Goal: Transaction & Acquisition: Book appointment/travel/reservation

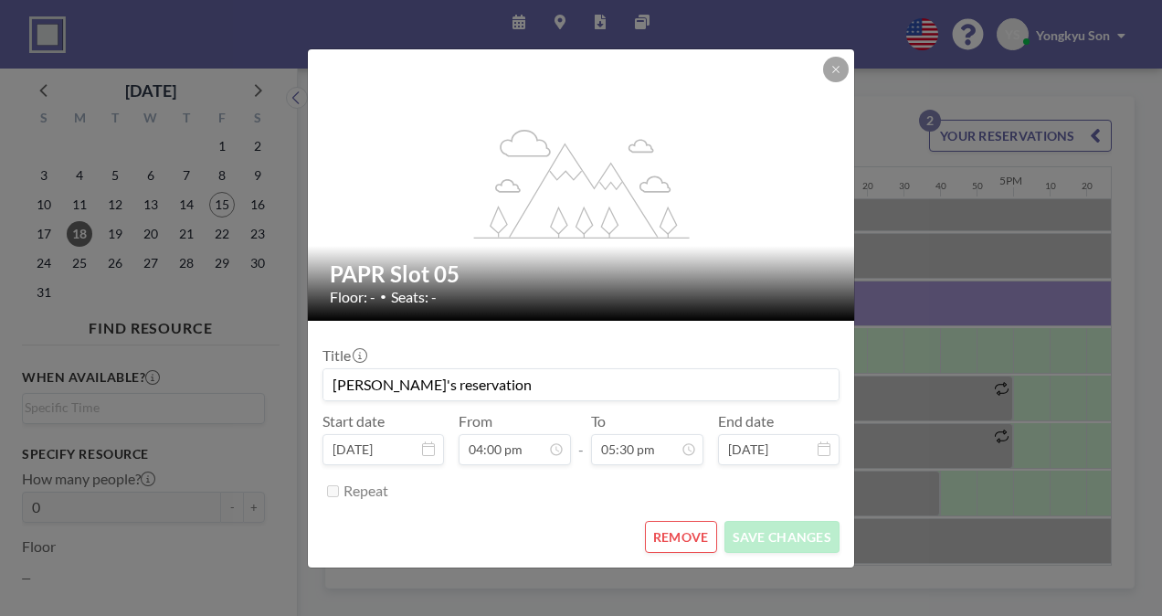
scroll to position [163, 3473]
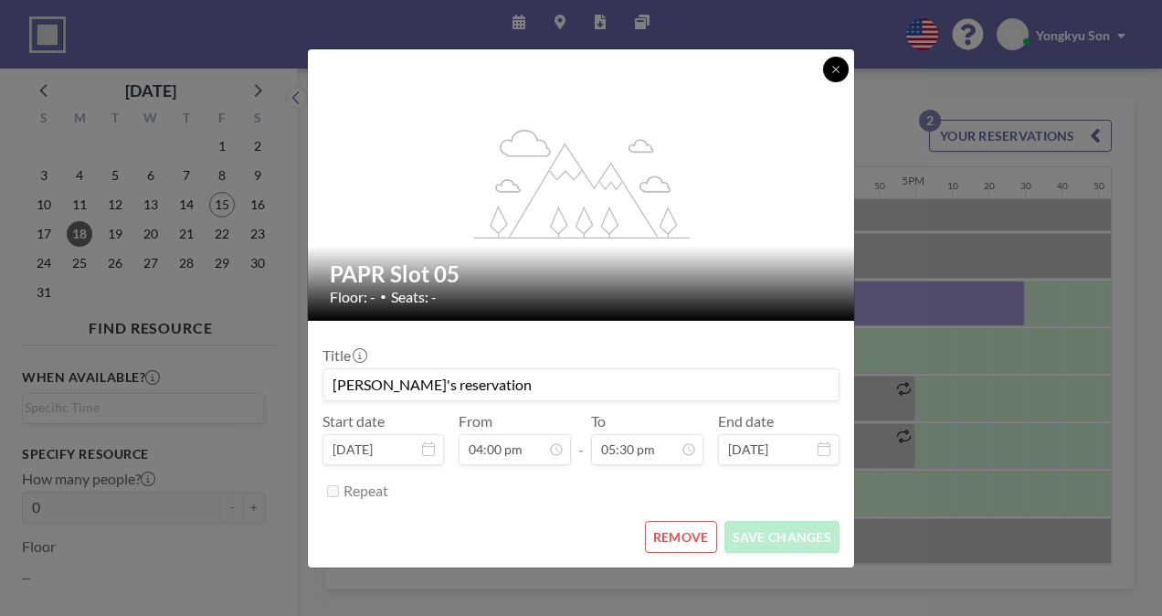
click at [831, 72] on icon at bounding box center [836, 69] width 11 height 11
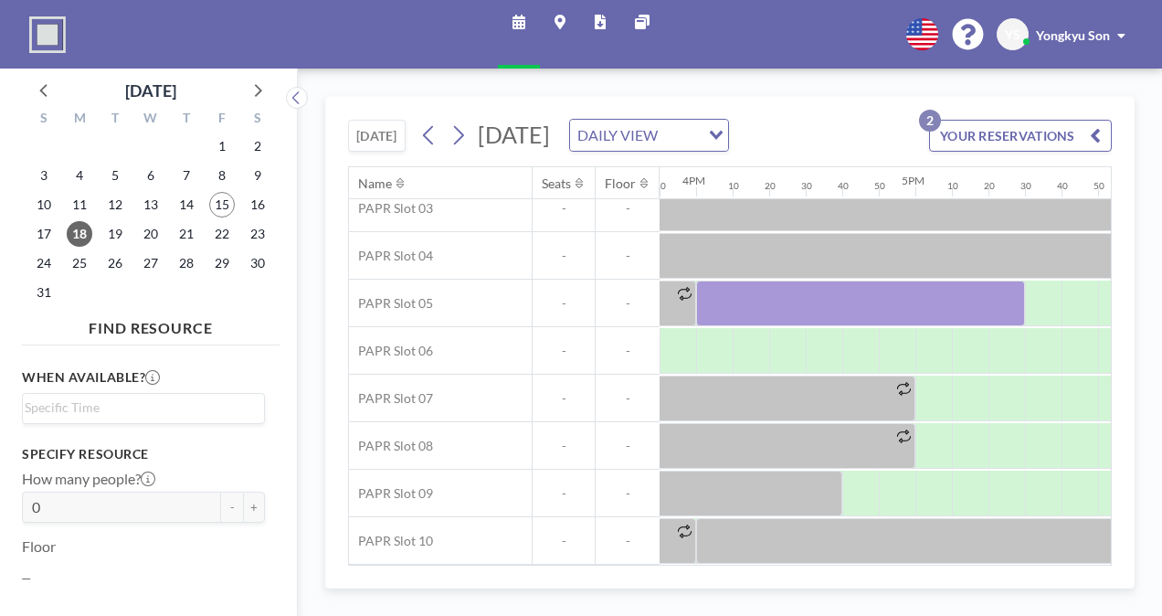
drag, startPoint x: 481, startPoint y: 601, endPoint x: 614, endPoint y: 610, distance: 133.7
click at [614, 610] on div "[DATE] [DATE] DAILY VIEW Loading... YOUR RESERVATIONS 2 Name Seats Floor 12AM 1…" at bounding box center [730, 342] width 865 height 547
drag, startPoint x: 680, startPoint y: 606, endPoint x: 765, endPoint y: 607, distance: 85.0
click at [754, 606] on div "[DATE] [DATE] DAILY VIEW Loading... YOUR RESERVATIONS 2 Name Seats Floor 12AM 1…" at bounding box center [730, 342] width 865 height 547
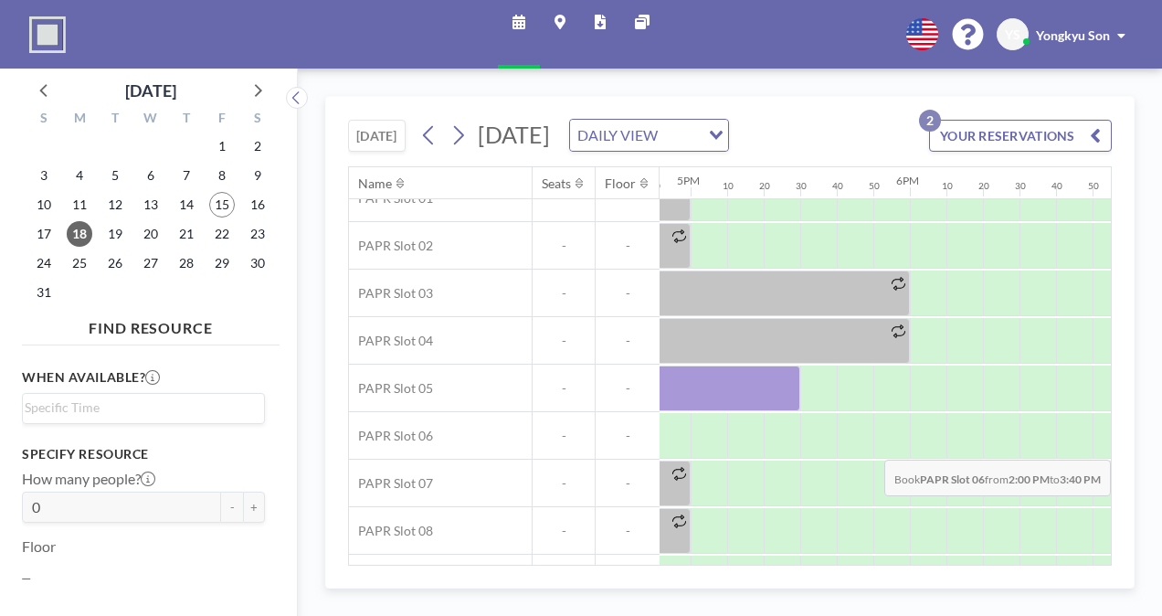
scroll to position [71, 3708]
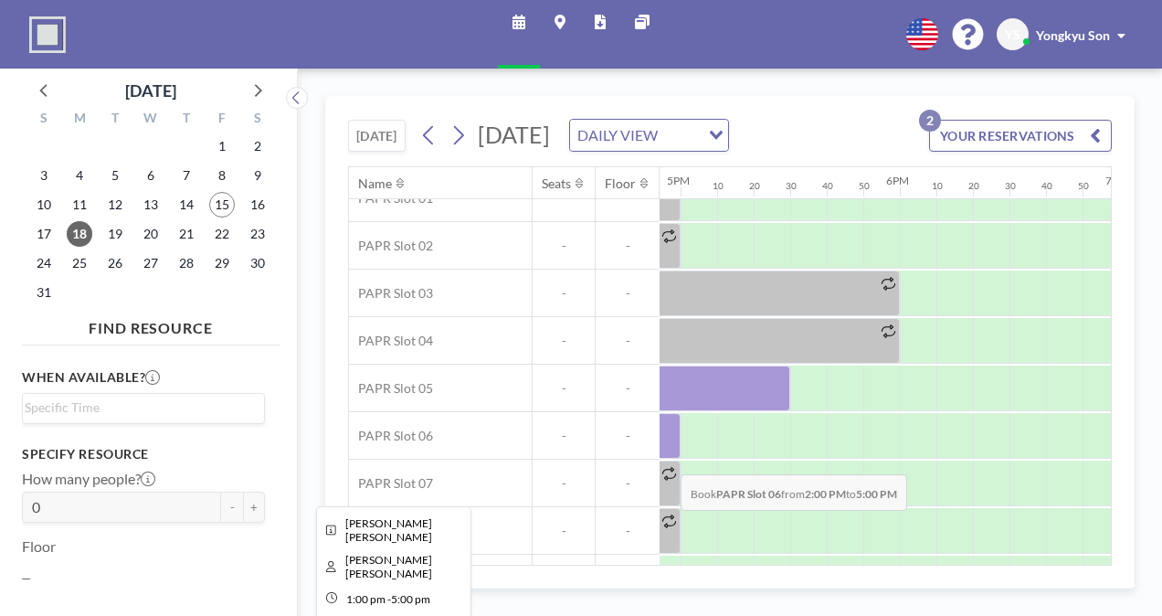
drag, startPoint x: 927, startPoint y: 448, endPoint x: 666, endPoint y: 459, distance: 260.7
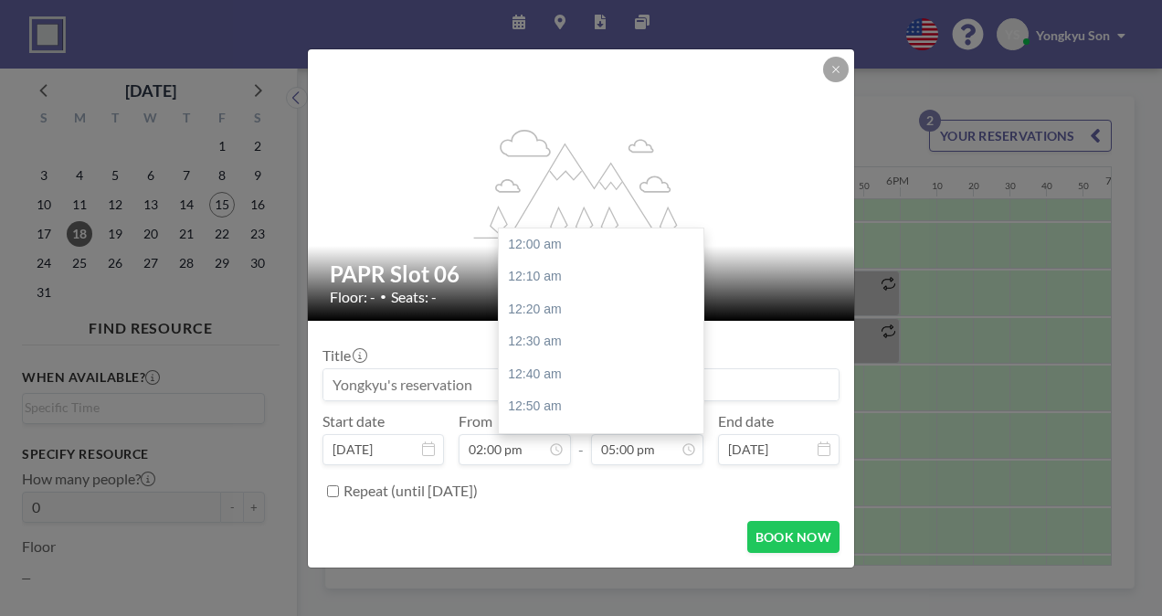
scroll to position [3318, 0]
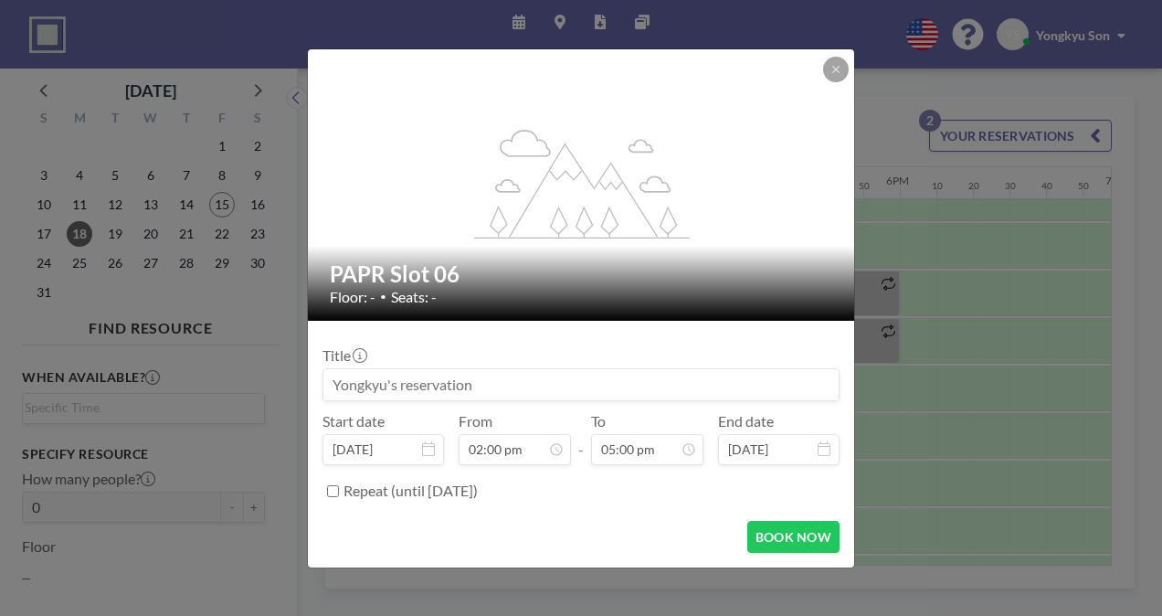
drag, startPoint x: 666, startPoint y: 459, endPoint x: 606, endPoint y: 512, distance: 80.3
click at [606, 512] on form "Title Start date [DATE] From 02:00 pm - To 05:00 pm End date [DATE] Repeat (unt…" at bounding box center [581, 444] width 546 height 247
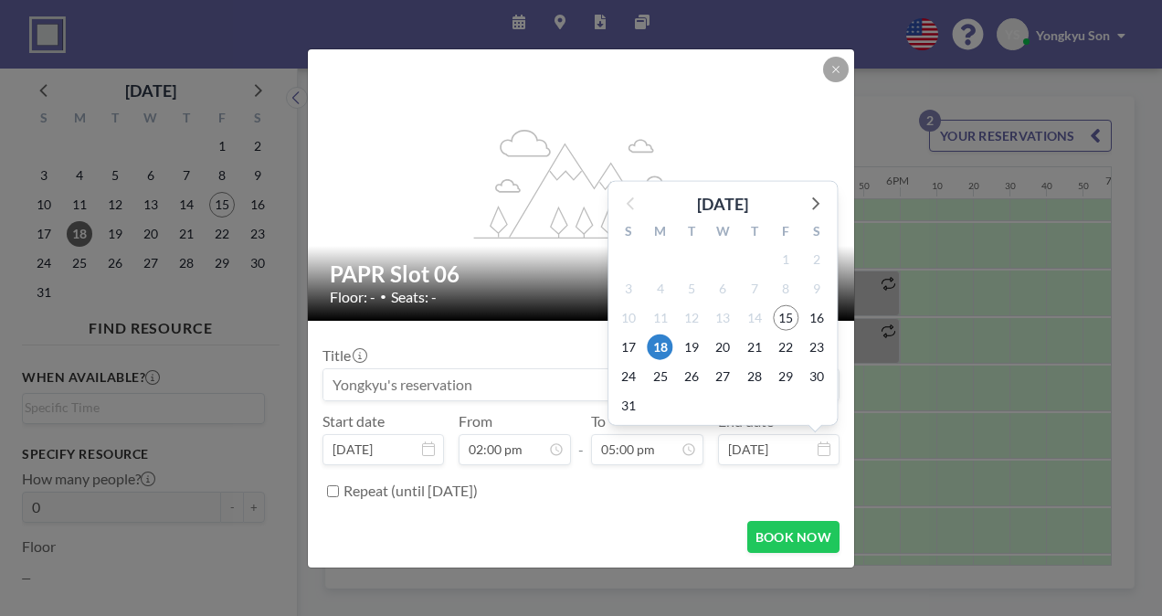
click at [802, 447] on input "[DATE]" at bounding box center [779, 449] width 122 height 31
click at [794, 354] on span "22" at bounding box center [786, 347] width 26 height 26
type input "[DATE]"
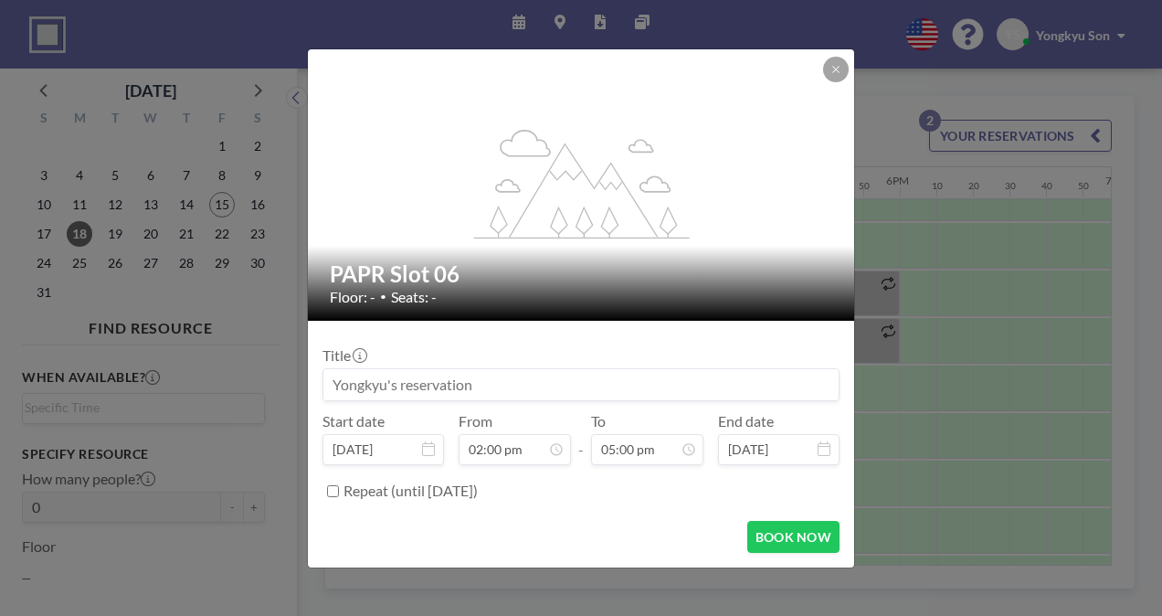
click at [369, 485] on label "Repeat (until [DATE])" at bounding box center [411, 491] width 134 height 18
click at [339, 485] on input "Repeat (until [DATE])" at bounding box center [333, 491] width 12 height 12
checkbox input "true"
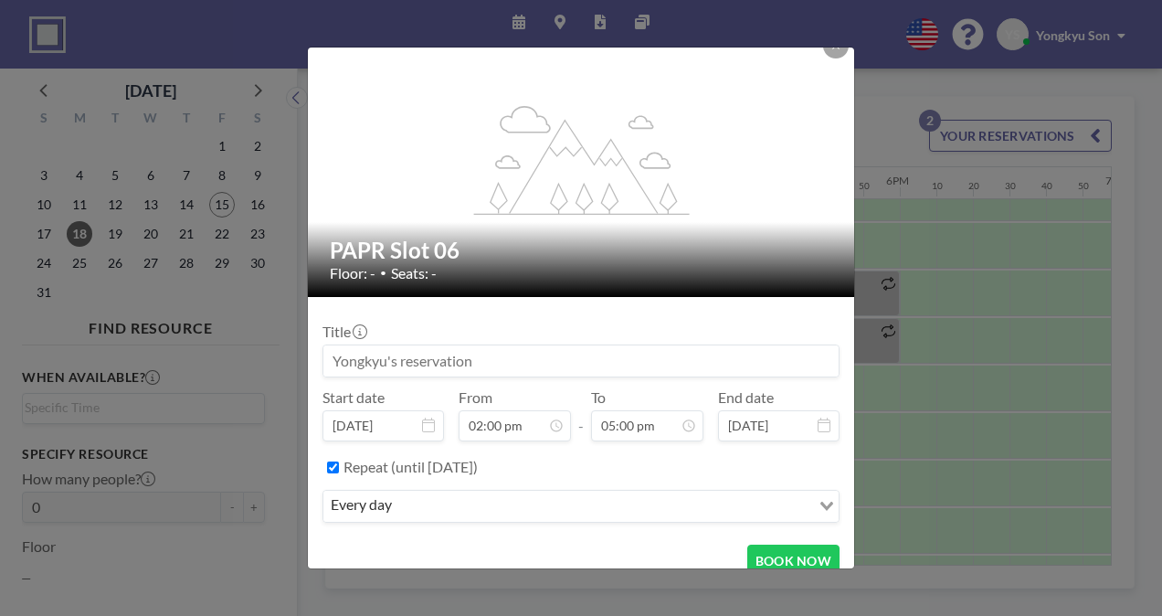
scroll to position [40, 0]
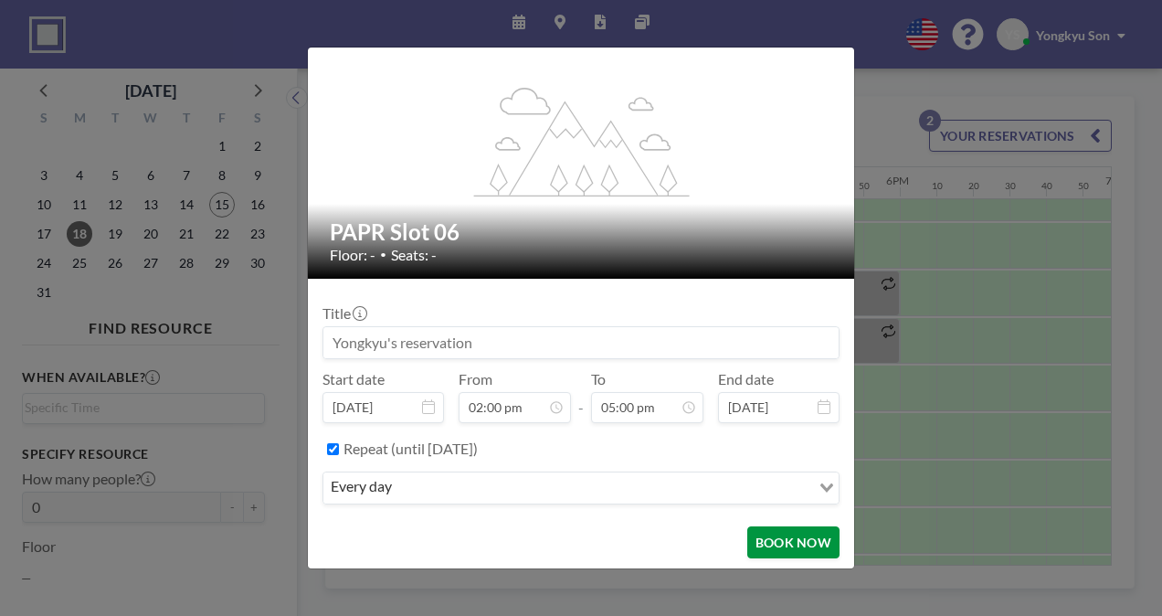
click at [765, 536] on button "BOOK NOW" at bounding box center [794, 542] width 92 height 32
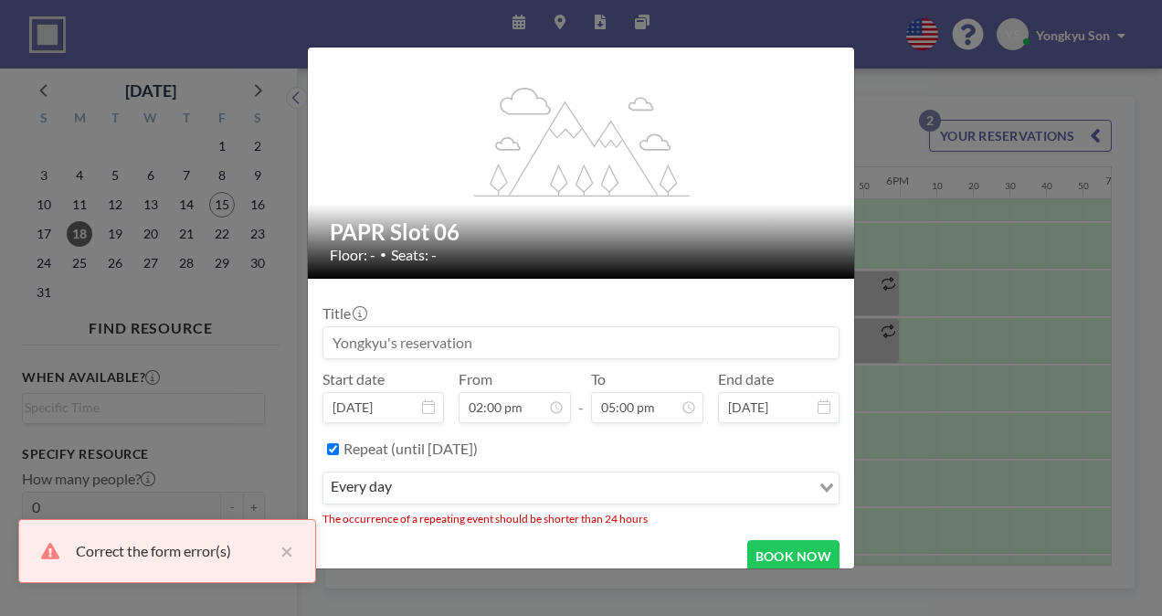
click at [593, 529] on form "Title Start date [DATE] From 02:00 pm - To 05:00 pm End date [DATE] Repeat (unt…" at bounding box center [581, 433] width 546 height 308
click at [300, 556] on div "Correct the form error(s) ×" at bounding box center [167, 551] width 298 height 64
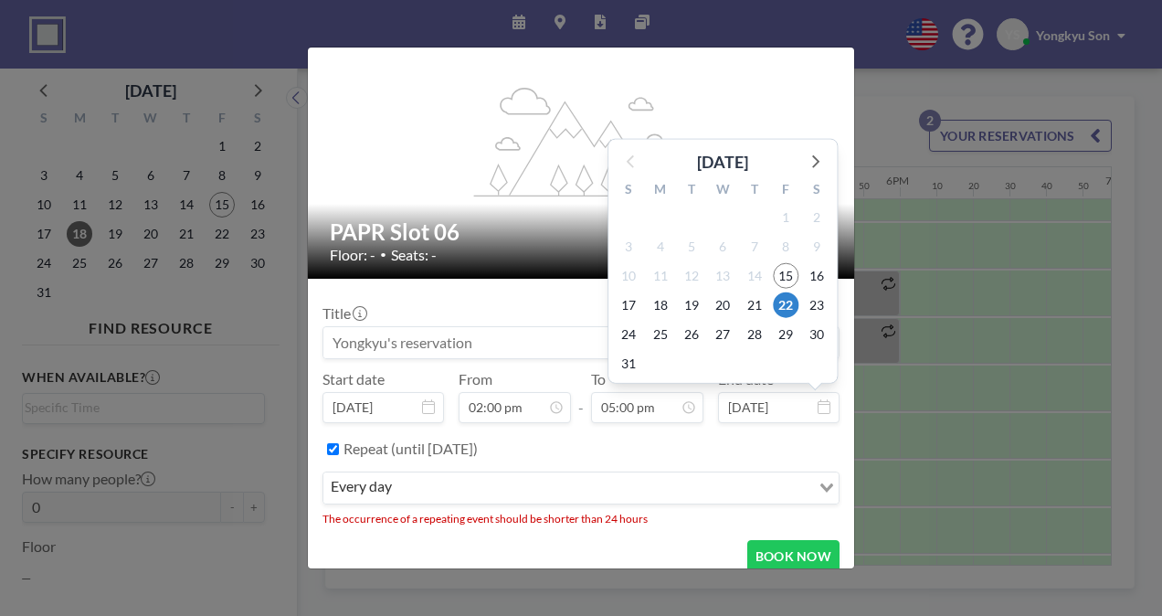
click at [802, 408] on input "[DATE]" at bounding box center [779, 407] width 122 height 31
click at [660, 311] on span "18" at bounding box center [661, 305] width 26 height 26
type input "[DATE]"
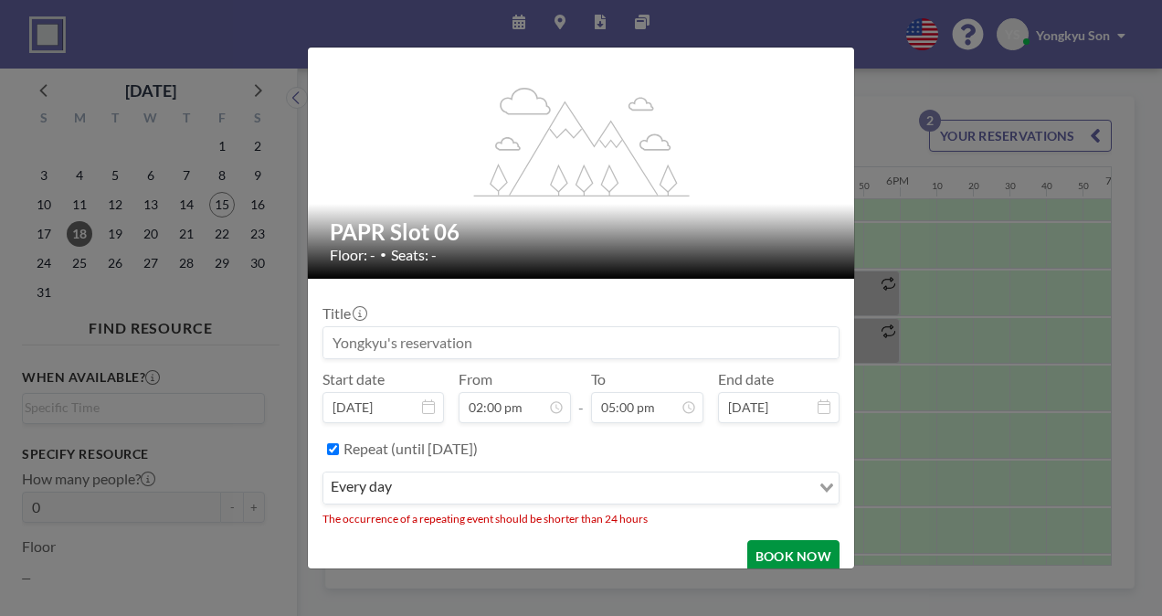
click at [768, 552] on button "BOOK NOW" at bounding box center [794, 556] width 92 height 32
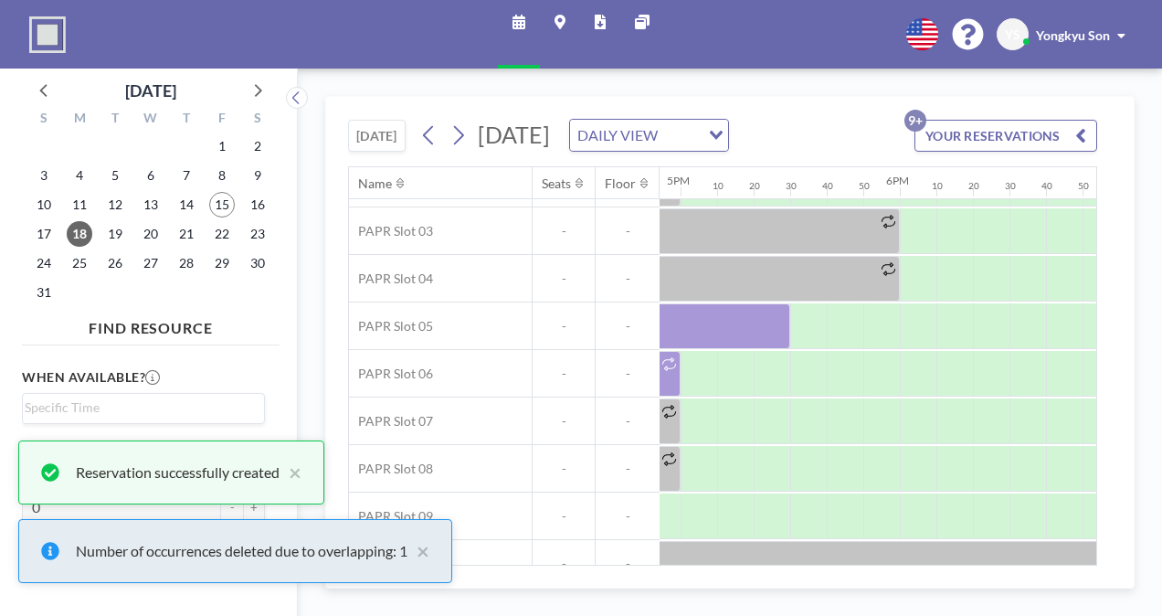
scroll to position [163, 3708]
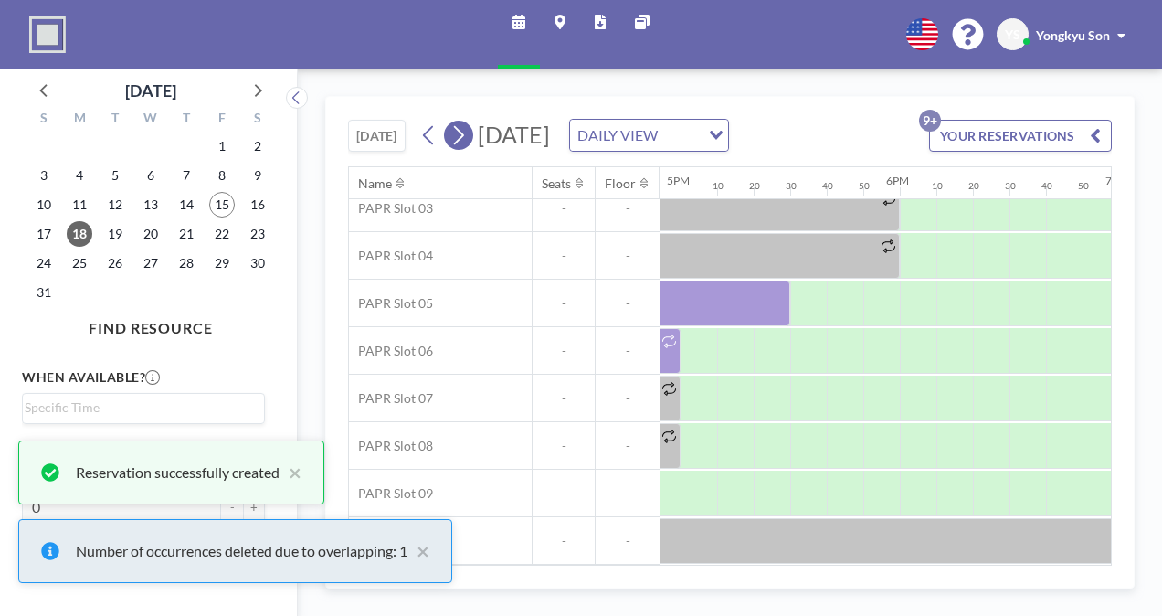
click at [470, 133] on button at bounding box center [458, 135] width 29 height 29
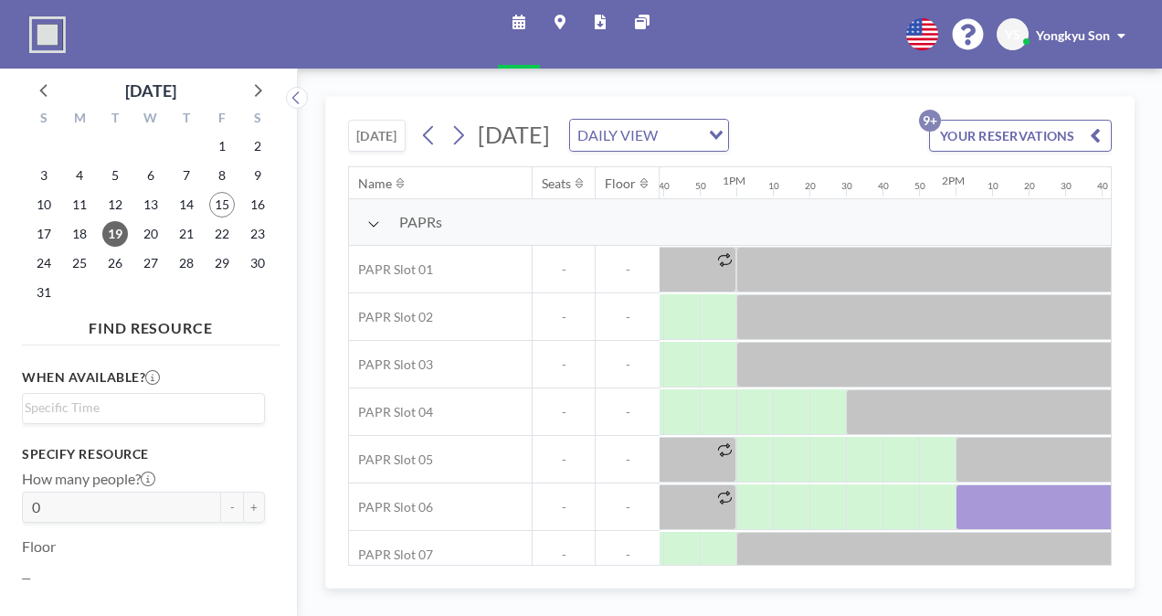
scroll to position [0, 2672]
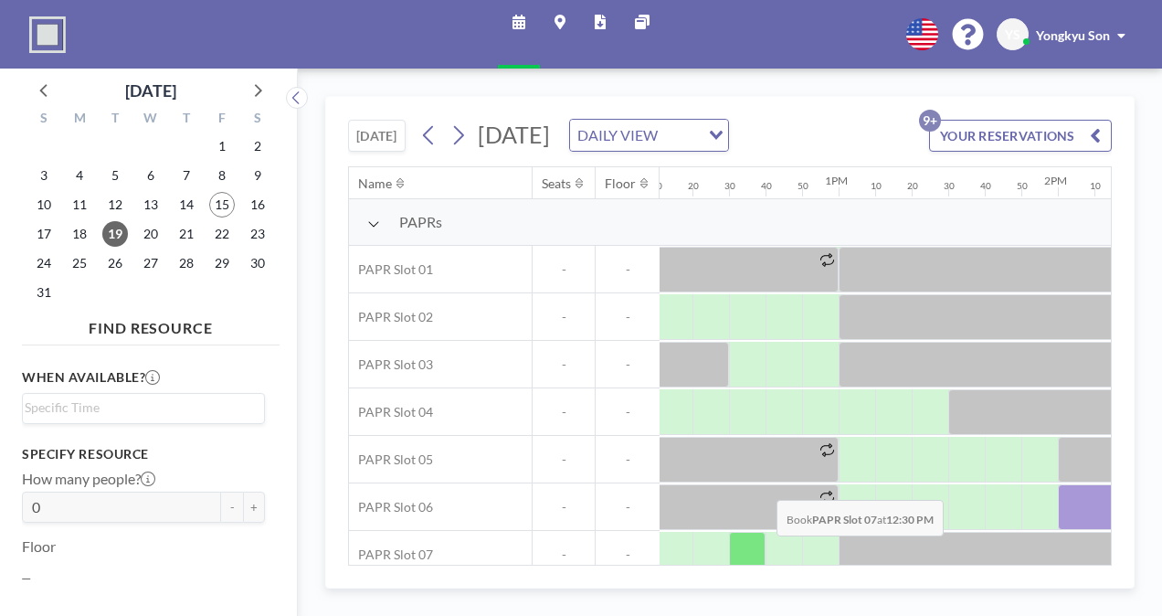
click at [762, 546] on div at bounding box center [747, 555] width 37 height 46
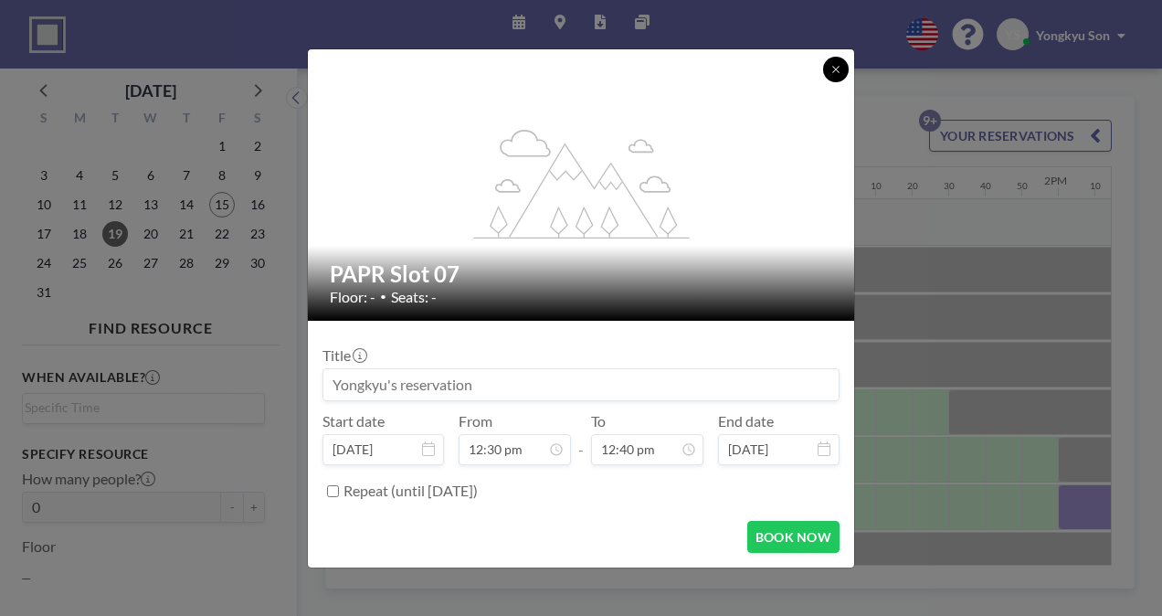
click at [829, 66] on button at bounding box center [836, 70] width 26 height 26
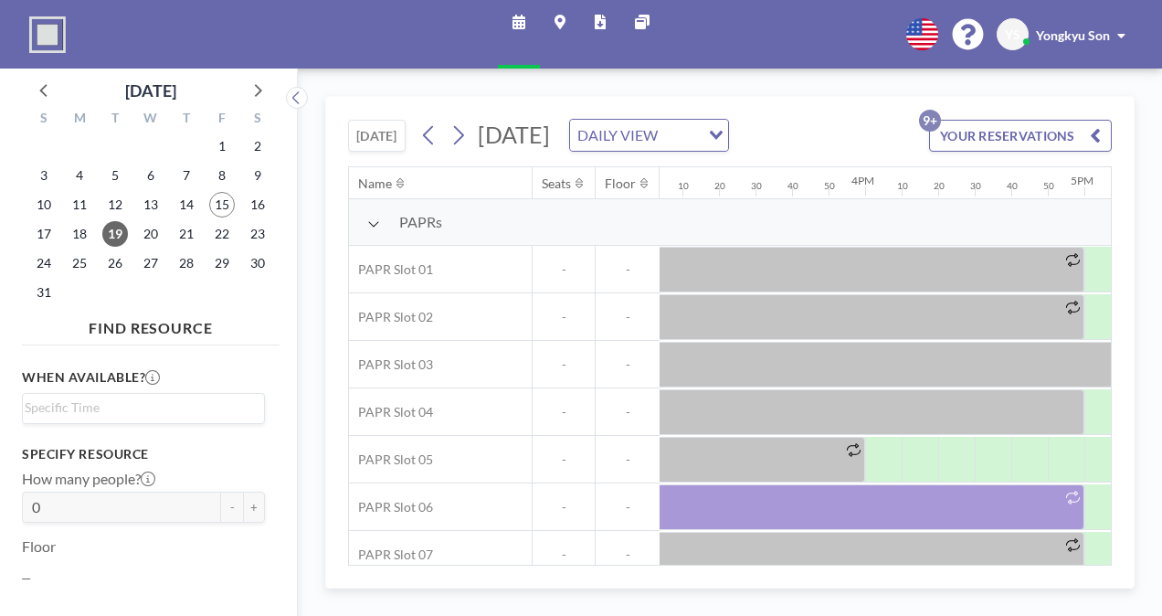
scroll to position [0, 3505]
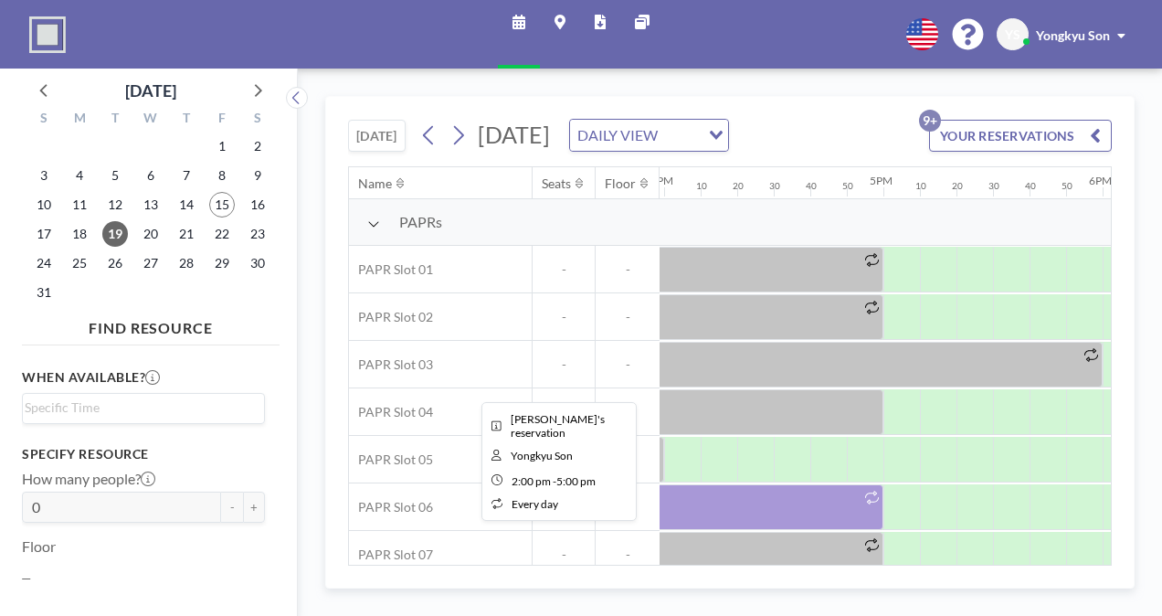
click at [803, 503] on div at bounding box center [555, 507] width 658 height 46
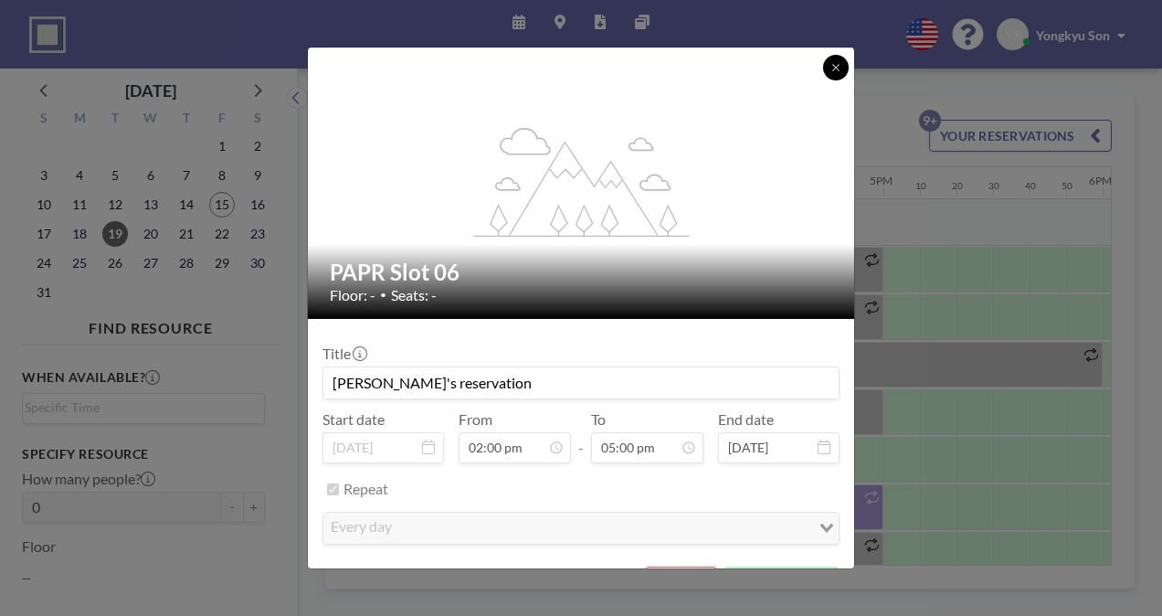
click at [836, 62] on icon at bounding box center [836, 67] width 11 height 11
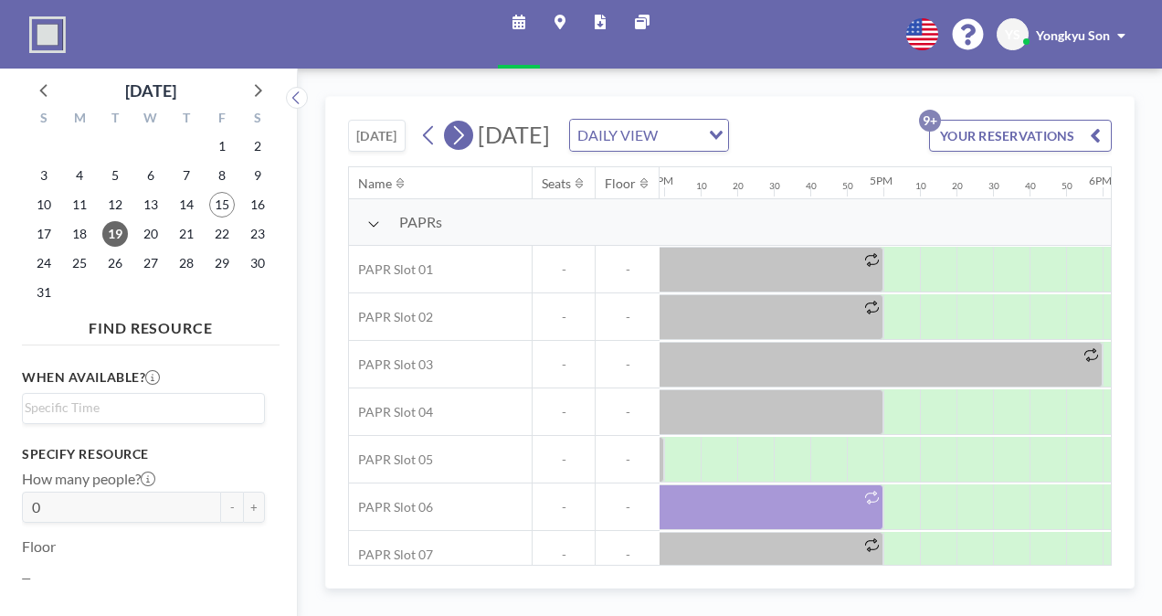
click at [462, 143] on icon at bounding box center [458, 135] width 17 height 27
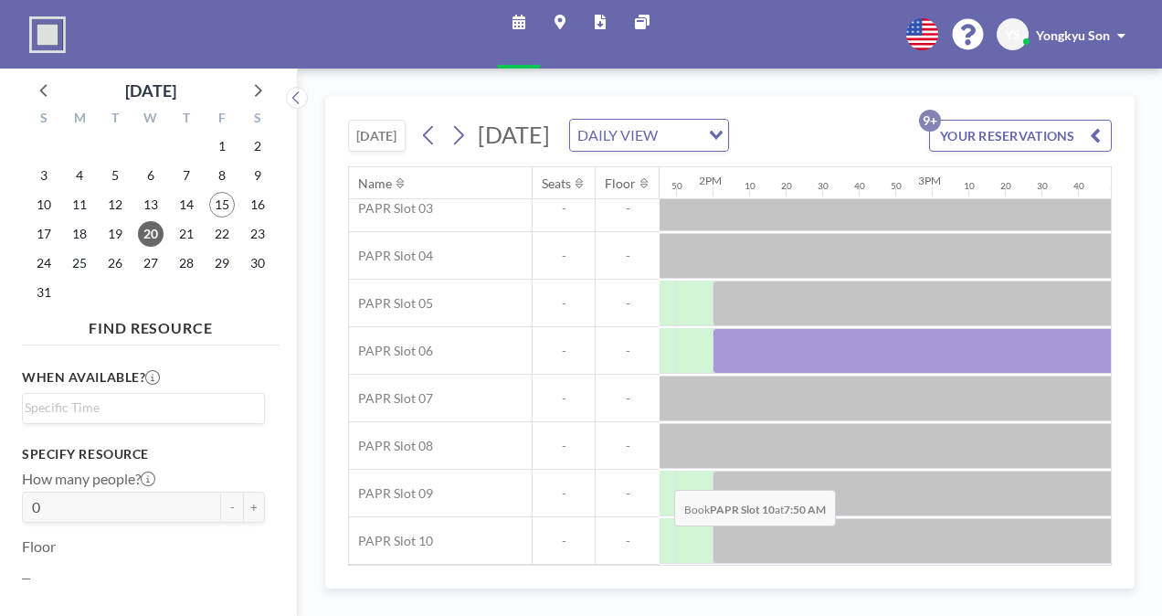
scroll to position [188, 3167]
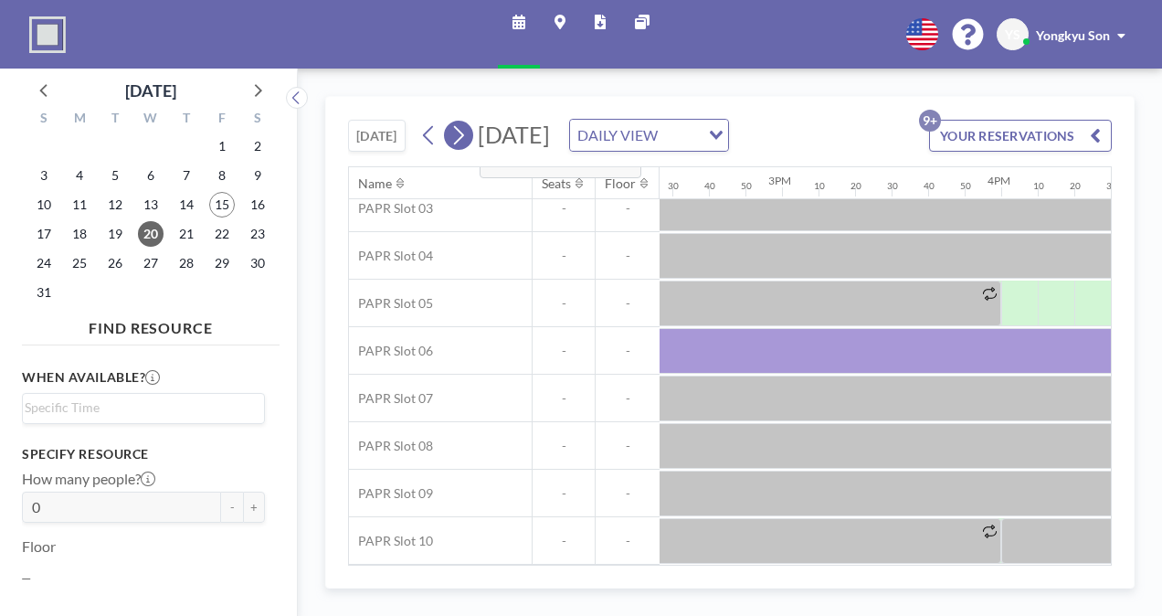
click at [464, 149] on icon at bounding box center [458, 135] width 17 height 27
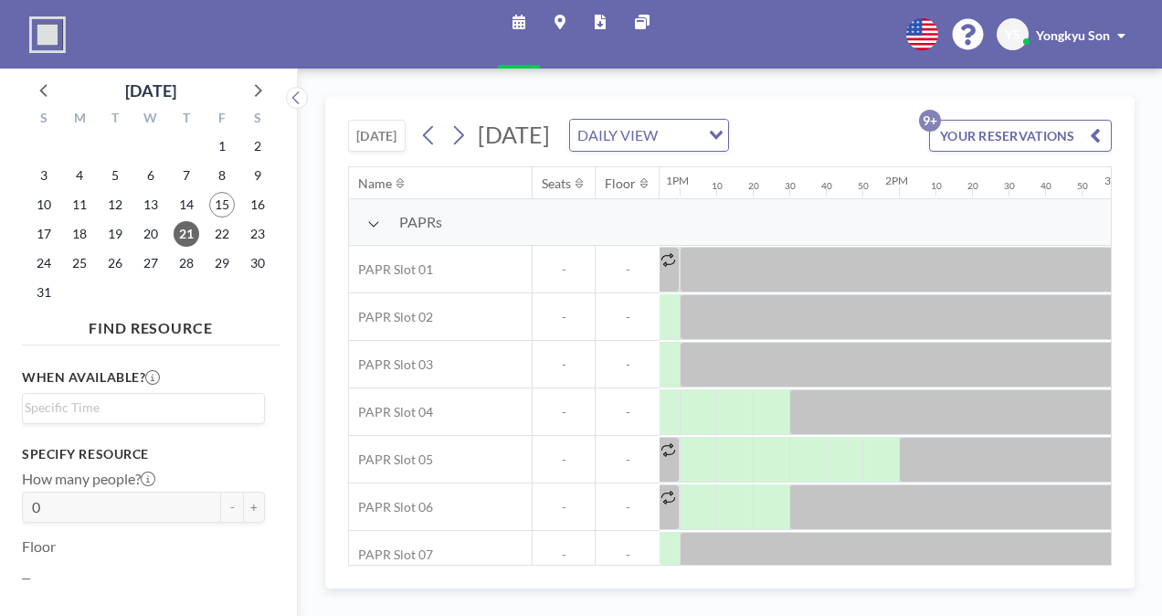
scroll to position [0, 2803]
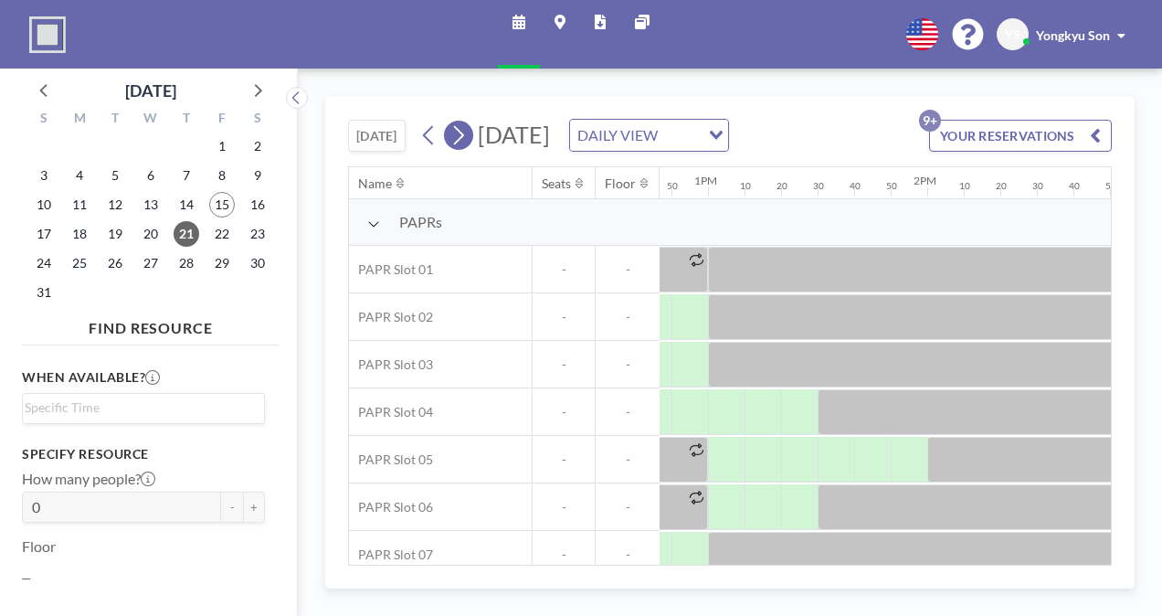
click at [454, 147] on icon at bounding box center [458, 135] width 17 height 27
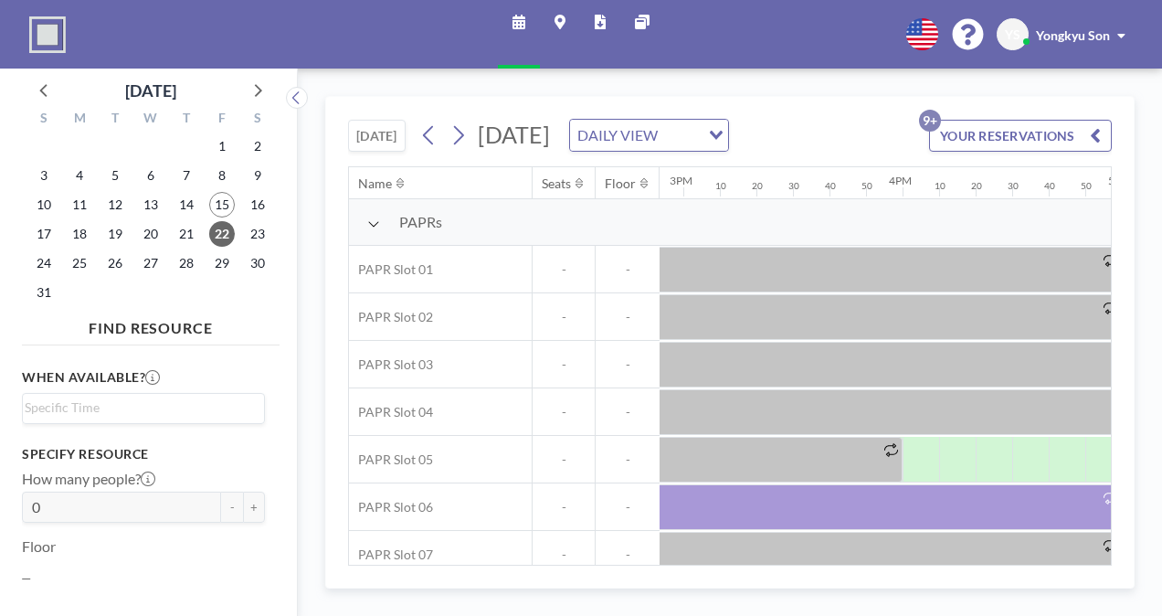
scroll to position [0, 3261]
